Goal: Task Accomplishment & Management: Use online tool/utility

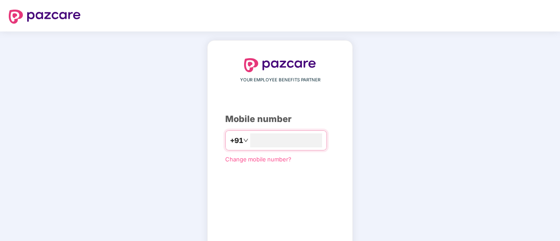
type input "**********"
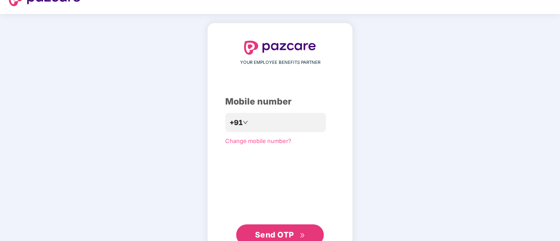
scroll to position [48, 0]
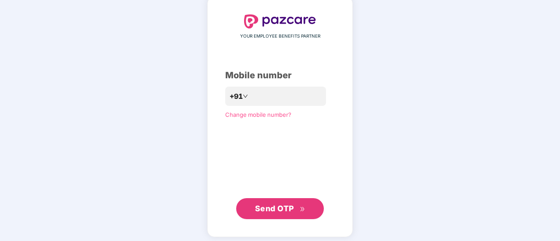
click at [470, 79] on div "**********" at bounding box center [280, 117] width 560 height 258
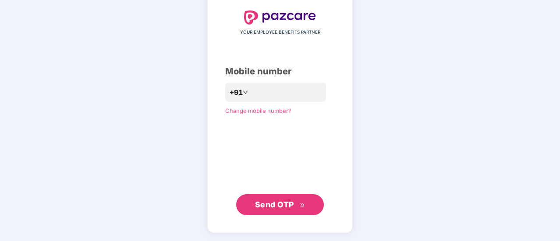
click at [273, 205] on span "Send OTP" at bounding box center [274, 204] width 39 height 9
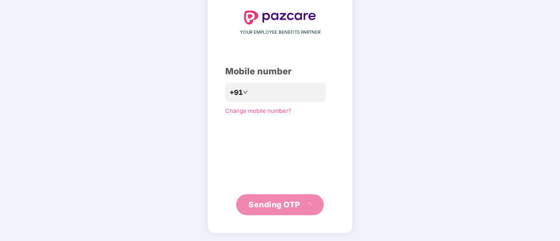
scroll to position [44, 0]
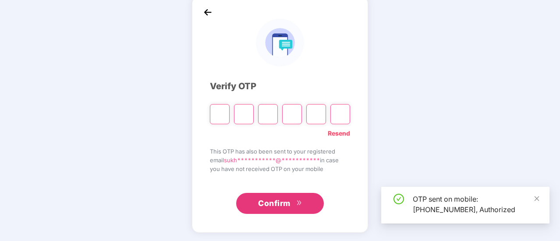
click at [214, 109] on input "Please enter verification code. Digit 1" at bounding box center [220, 114] width 20 height 20
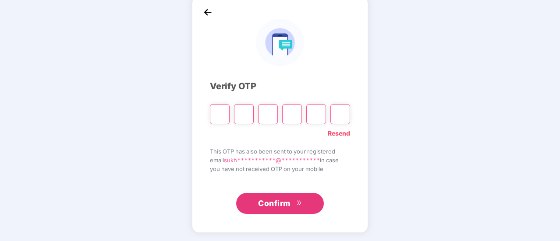
type input "*"
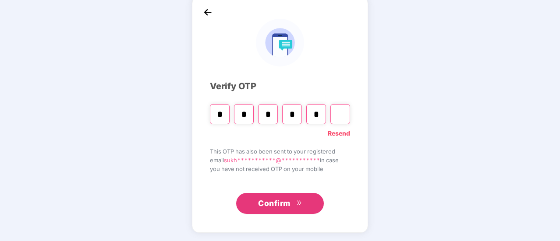
type input "*"
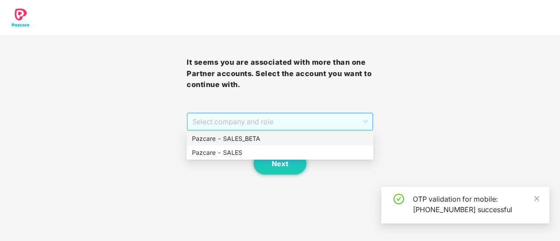
click at [223, 117] on span "Select company and role" at bounding box center [279, 121] width 175 height 17
click at [243, 154] on div "Pazcare - SALES" at bounding box center [280, 153] width 176 height 10
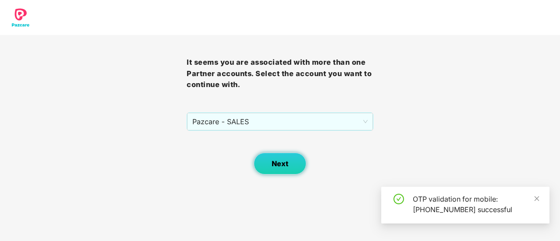
click at [279, 163] on span "Next" at bounding box center [280, 164] width 17 height 8
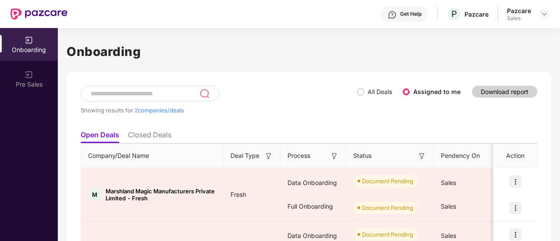
click at [371, 92] on label "All Deals" at bounding box center [379, 91] width 25 height 7
click at [362, 96] on label "All Deals" at bounding box center [376, 92] width 39 height 10
click at [546, 17] on img at bounding box center [543, 14] width 7 height 7
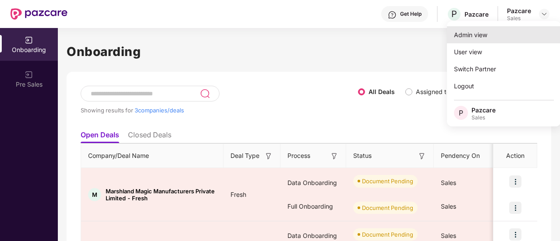
click at [498, 40] on div "Admin view" at bounding box center [504, 34] width 114 height 17
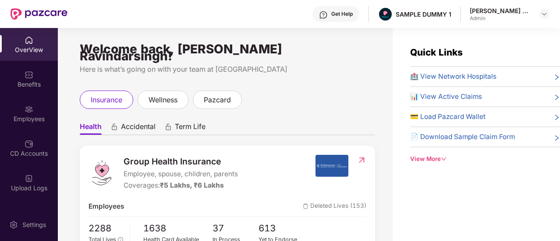
click at [489, 2] on div "Get Help SAMPLE DUMMY 1 Sethi Sukhpreet Ravindarsingh Admin" at bounding box center [308, 14] width 482 height 28
